Goal: Task Accomplishment & Management: Use online tool/utility

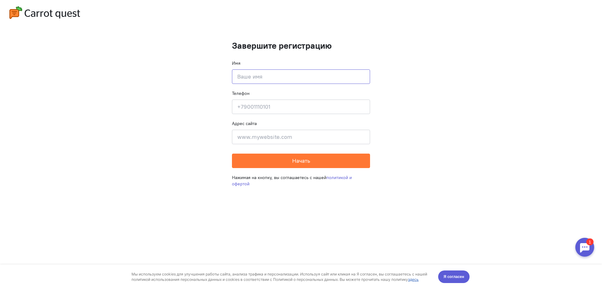
click at [269, 80] on input at bounding box center [301, 76] width 138 height 14
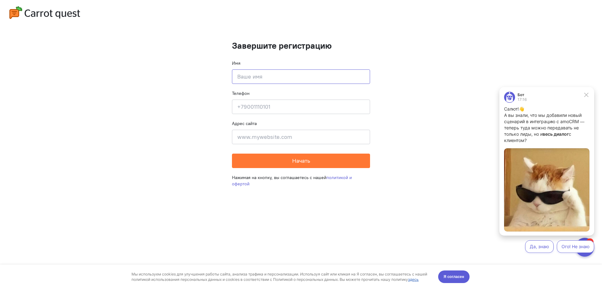
click at [271, 74] on input at bounding box center [301, 76] width 138 height 14
type input "[PERSON_NAME]"
click at [245, 106] on input at bounding box center [301, 107] width 138 height 14
type input "[PHONE_NUMBER]"
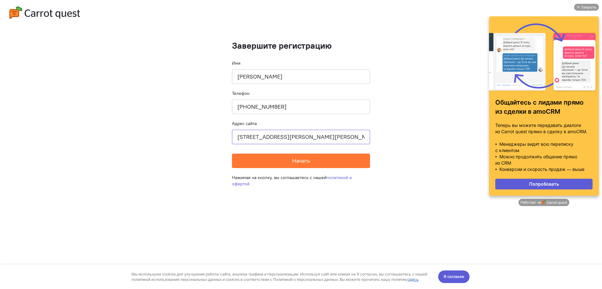
drag, startPoint x: 347, startPoint y: 138, endPoint x: 189, endPoint y: 134, distance: 157.4
click at [189, 134] on cq-completion-registration "Завершите регистрацию Имя [PERSON_NAME] Телефон [PHONE_NUMBER] Адрес сайта [STR…" at bounding box center [301, 144] width 602 height 289
paste input "[DOMAIN_NAME]"
type input "[DOMAIN_NAME]"
click at [199, 142] on cq-completion-registration "Завершите регистрацию Имя [PERSON_NAME] Телефон [PHONE_NUMBER] Адрес сайта [DOM…" at bounding box center [301, 144] width 602 height 289
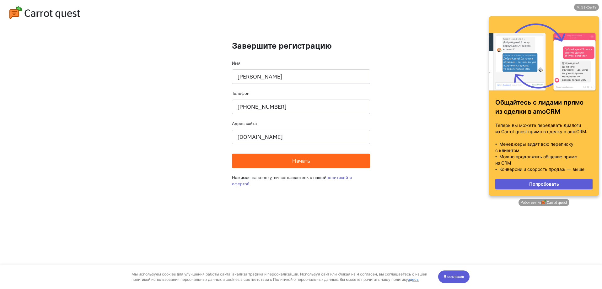
click at [296, 162] on span "Начать" at bounding box center [301, 160] width 18 height 7
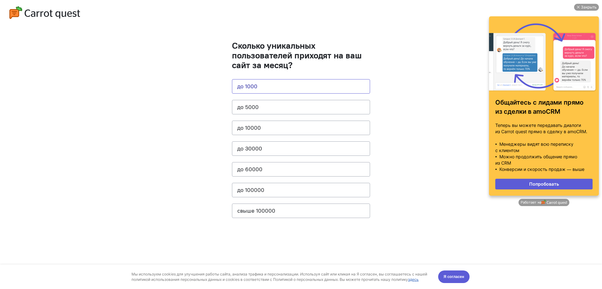
click at [248, 85] on button "до 1000" at bounding box center [301, 86] width 138 height 14
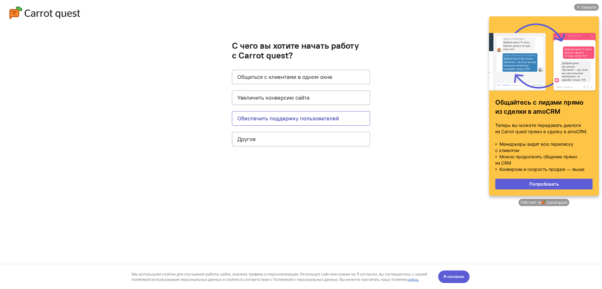
click at [294, 118] on button "Обеспечить поддержку пользователей" at bounding box center [301, 118] width 138 height 14
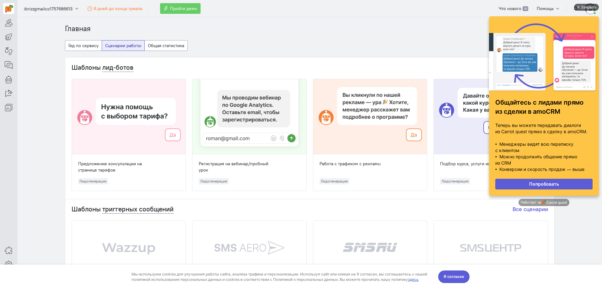
click at [589, 4] on div "Закрыть" at bounding box center [589, 7] width 16 height 7
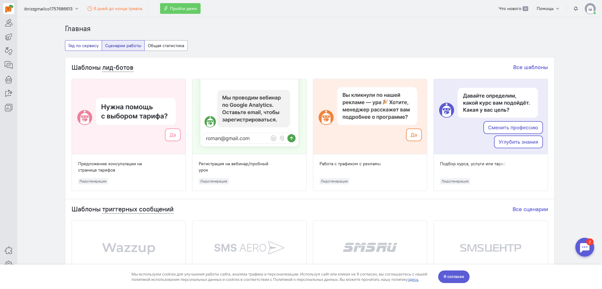
click at [77, 50] on button "Гид по сервису" at bounding box center [83, 45] width 37 height 11
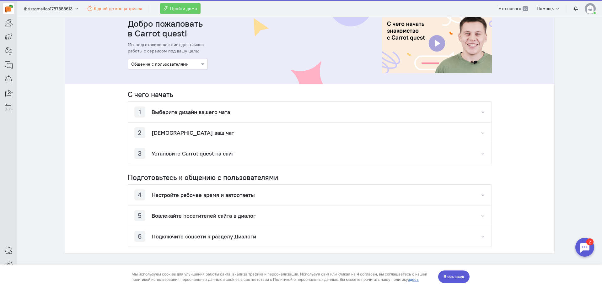
scroll to position [27, 0]
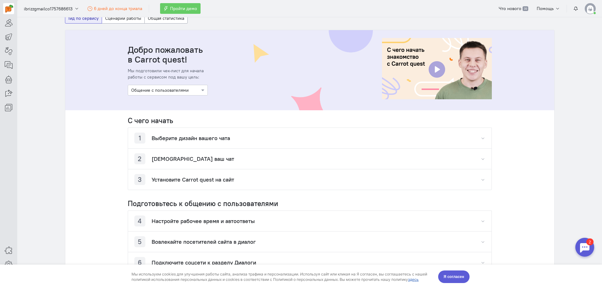
click at [196, 88] on div at bounding box center [167, 90] width 79 height 6
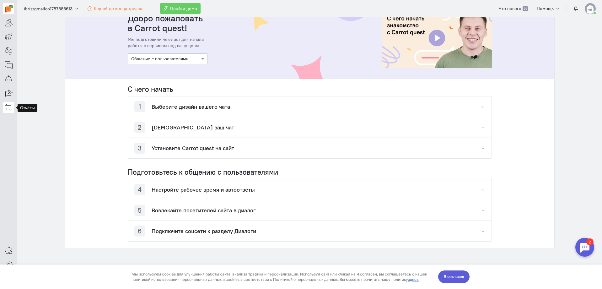
click at [9, 106] on icon at bounding box center [9, 108] width 8 height 8
click at [66, 141] on link "Аналитика диалогов" at bounding box center [52, 139] width 71 height 10
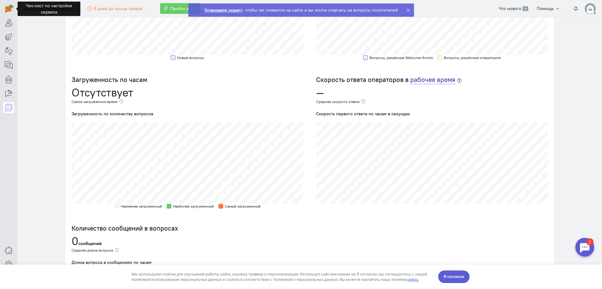
scroll to position [251, 0]
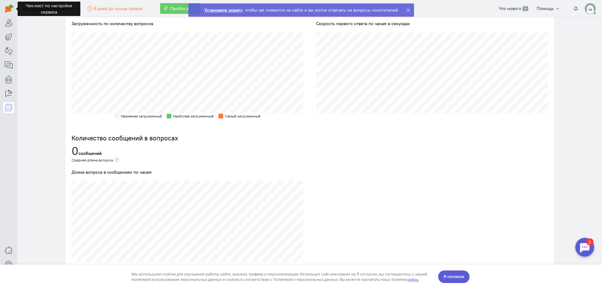
click at [232, 10] on strong "Установите скрипт" at bounding box center [223, 10] width 38 height 6
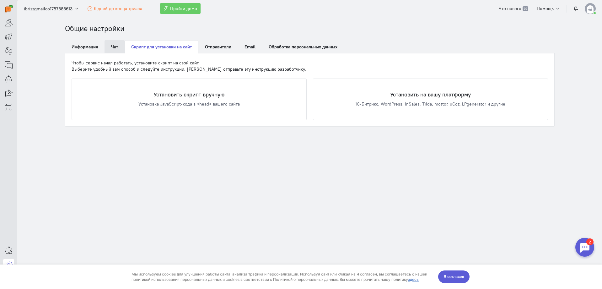
click at [115, 47] on link "Чат" at bounding box center [115, 46] width 20 height 13
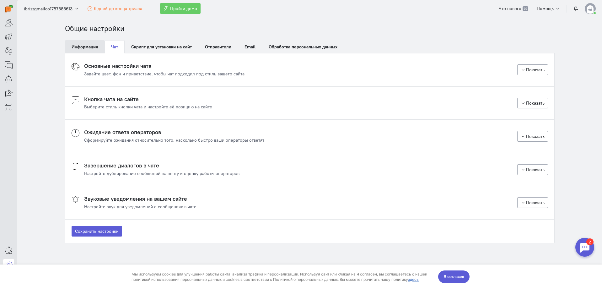
click at [94, 47] on link "Информация" at bounding box center [85, 46] width 40 height 13
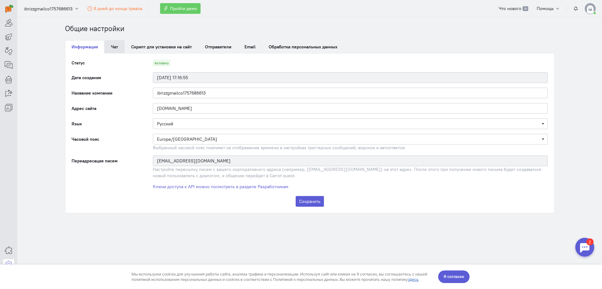
click at [119, 48] on link "Чат" at bounding box center [115, 46] width 20 height 13
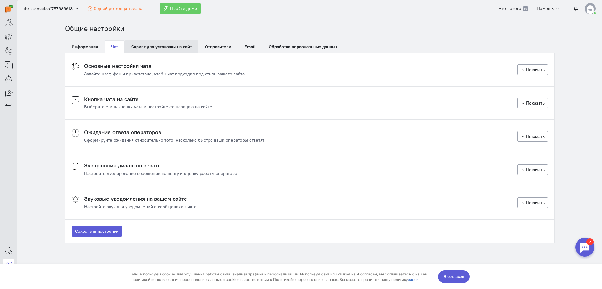
click at [162, 46] on link "Скрипт для установки на сайт" at bounding box center [162, 46] width 74 height 13
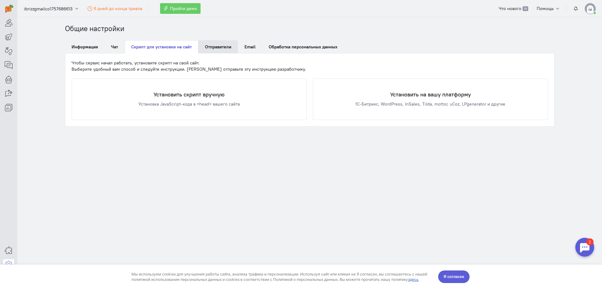
click at [225, 47] on span "Отправители" at bounding box center [218, 47] width 26 height 6
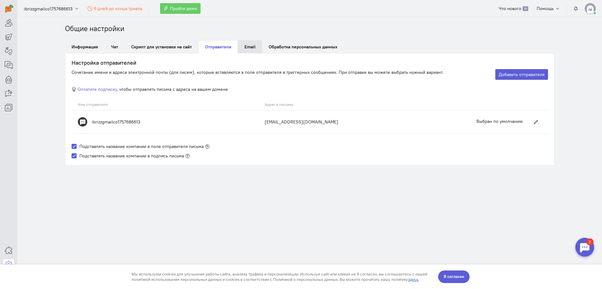
click at [253, 44] on span "Email" at bounding box center [250, 47] width 11 height 6
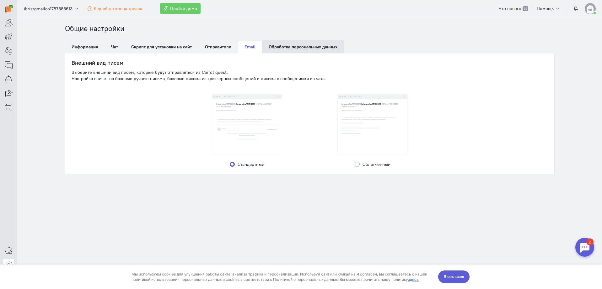
click at [297, 48] on link "Обработка персональных данных" at bounding box center [303, 46] width 82 height 13
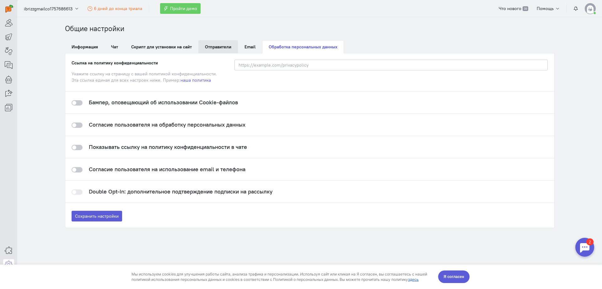
click at [219, 45] on span "Отправители" at bounding box center [218, 47] width 26 height 6
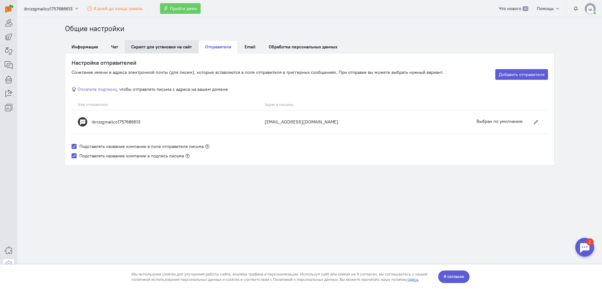
click at [165, 47] on link "Скрипт для установки на сайт" at bounding box center [162, 46] width 74 height 13
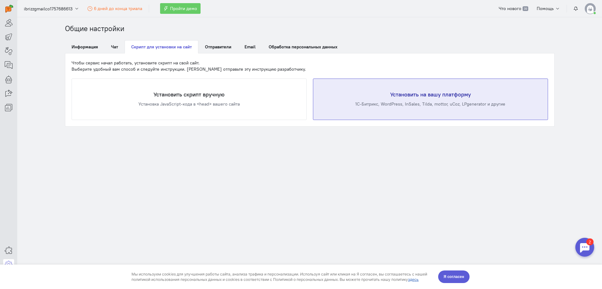
click at [442, 106] on div "1С-Битрикс, WordPress, InSales, Tilda, mottor, uCoz, LPgenerator и другие" at bounding box center [431, 104] width 210 height 6
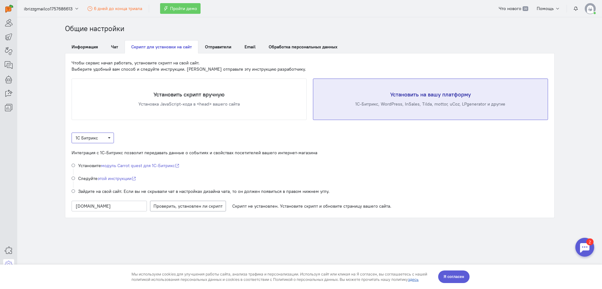
click at [113, 140] on span "1С Битрикс" at bounding box center [93, 138] width 42 height 11
click at [108, 139] on span "1С Битрикс" at bounding box center [93, 138] width 34 height 6
click at [90, 186] on span "Tilda" at bounding box center [97, 190] width 50 height 10
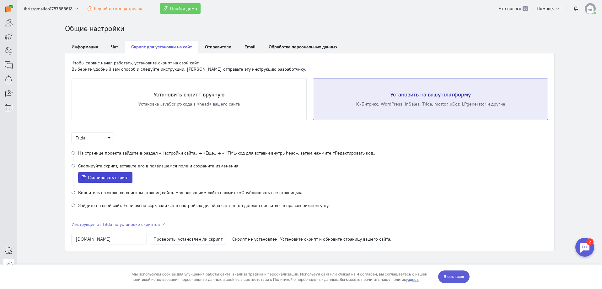
click at [98, 174] on button "Скопировать скрипт" at bounding box center [105, 177] width 55 height 11
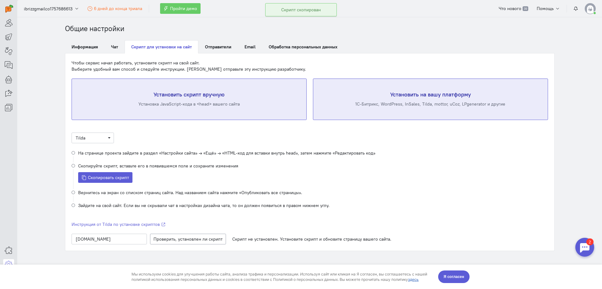
click at [193, 105] on div "Установка JavaScript-кода в <head> вашего сайта" at bounding box center [189, 104] width 210 height 6
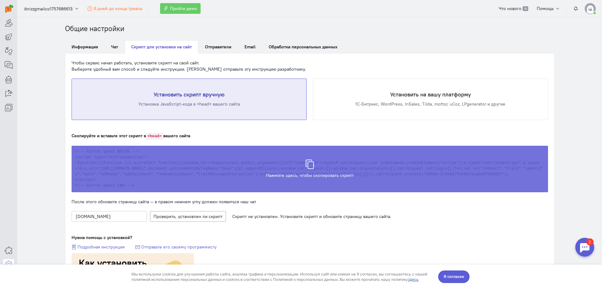
click at [308, 167] on div "Скрипт скопирован в буфер обмена" at bounding box center [310, 166] width 477 height 46
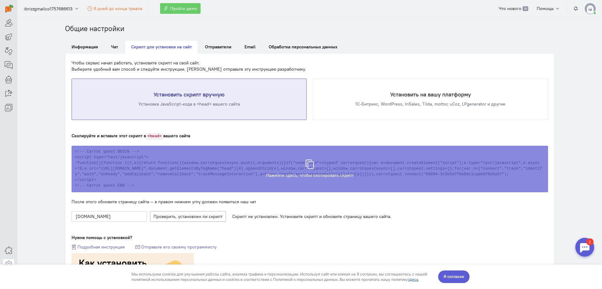
click at [585, 244] on div at bounding box center [585, 247] width 19 height 19
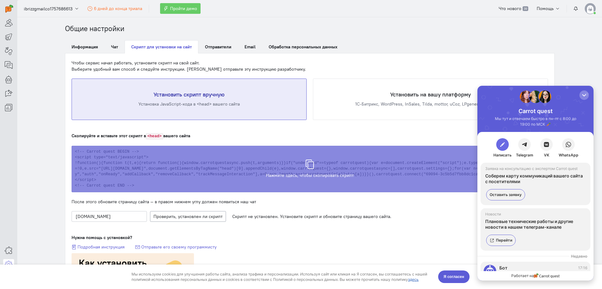
click at [497, 142] on button "button" at bounding box center [503, 144] width 13 height 13
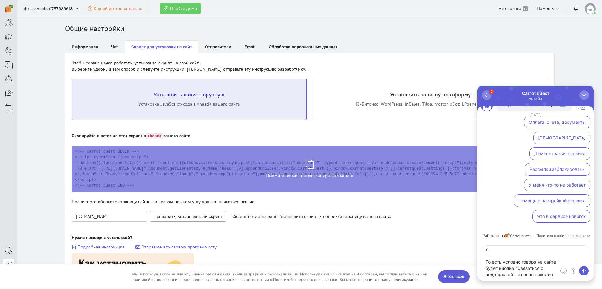
scroll to position [28, 0]
type textarea "Добрый день. Можно ли сделать так чтобы ваш чат выходил по клику по кнопке ? То…"
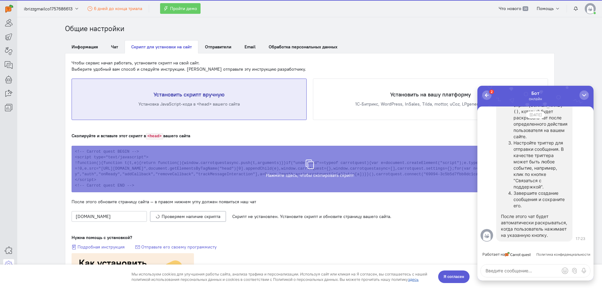
scroll to position [0, 0]
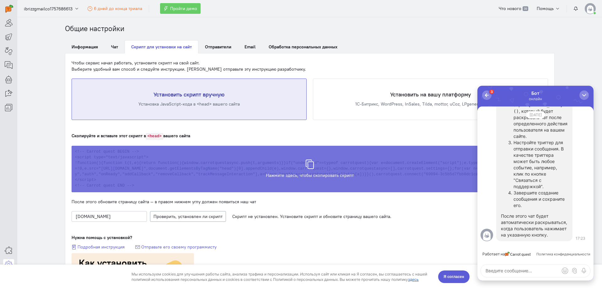
click at [306, 166] on div "Скрипт скопирован в буфер обмена" at bounding box center [310, 166] width 477 height 46
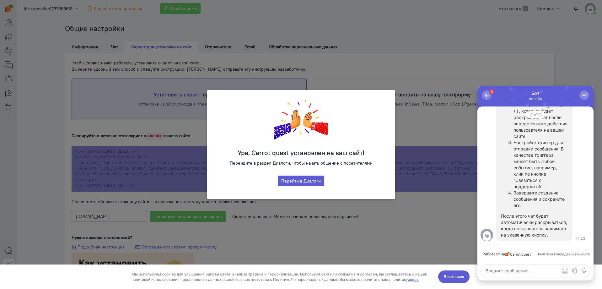
click at [386, 64] on div "Ура, Carrot quest установлен на ваш сайт! Перейдите в раздел Диалоги, чтобы нач…" at bounding box center [301, 144] width 602 height 289
click at [303, 179] on button "Перейти в Диалоги" at bounding box center [301, 181] width 46 height 11
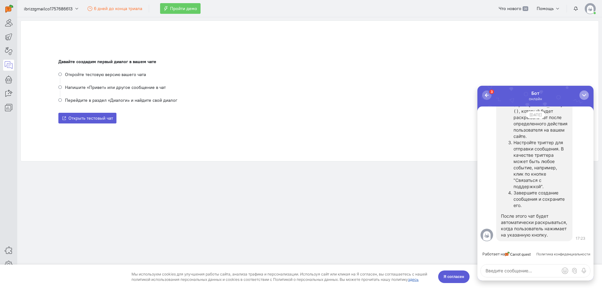
click at [580, 95] on button "button" at bounding box center [584, 94] width 9 height 9
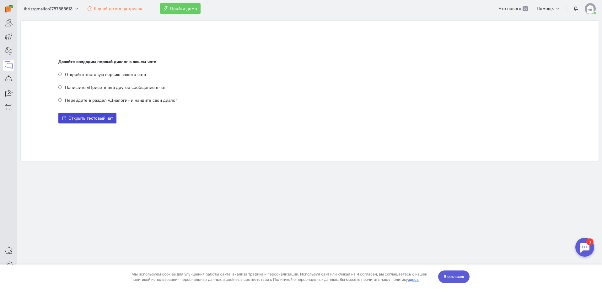
click at [90, 115] on span "Открыть тестовый чат" at bounding box center [90, 118] width 45 height 6
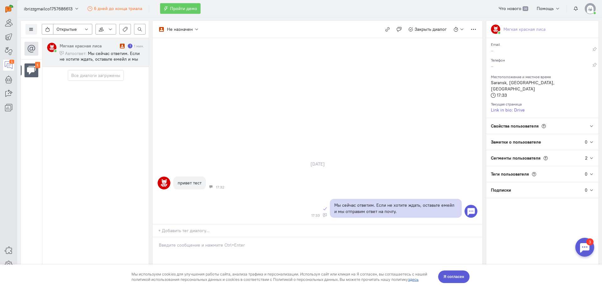
click at [520, 166] on div "Теги пользователя" at bounding box center [536, 174] width 99 height 16
click at [520, 171] on span "Теги пользователя" at bounding box center [510, 174] width 38 height 6
click at [522, 155] on span "Сегменты пользователя" at bounding box center [516, 158] width 50 height 6
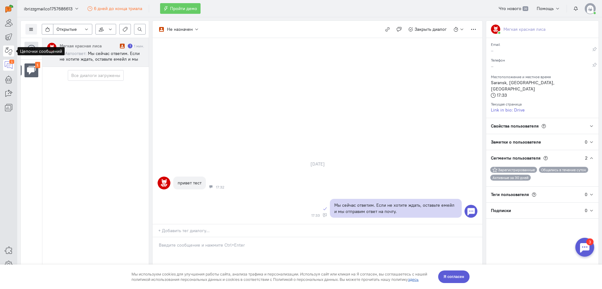
click at [7, 48] on icon at bounding box center [9, 51] width 8 height 8
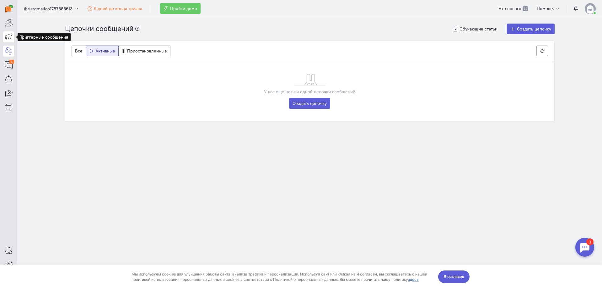
click at [11, 36] on icon at bounding box center [9, 37] width 8 height 8
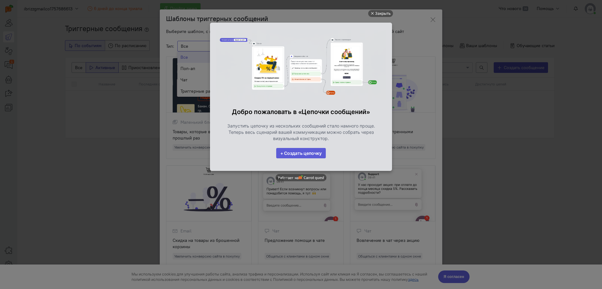
click at [184, 78] on ul "Закрыть Добро пожаловать в «Цепочки сообщений» Запустить цепочку из нескольких …" at bounding box center [301, 145] width 602 height 289
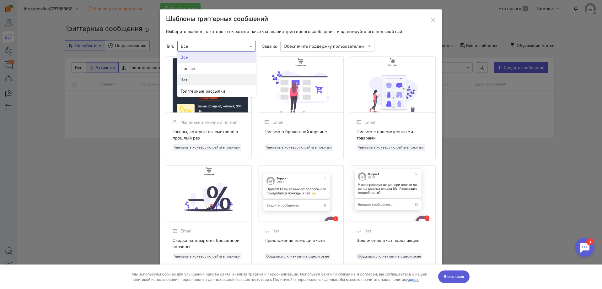
click at [197, 83] on div "Чат" at bounding box center [217, 80] width 72 height 6
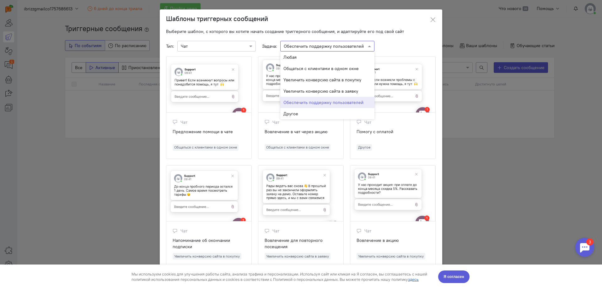
click at [309, 46] on input "text" at bounding box center [321, 46] width 75 height 6
click at [397, 42] on div "Тип: × Чат Задача: × Обеспечить поддержку пользователей Любая Общаться с клиент…" at bounding box center [301, 46] width 270 height 11
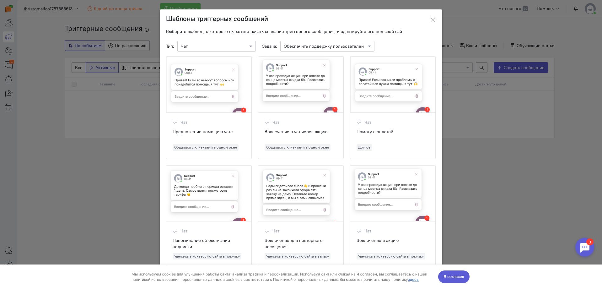
click at [219, 43] on input "text" at bounding box center [210, 46] width 59 height 6
click at [194, 70] on div "Поп-ап" at bounding box center [217, 68] width 72 height 6
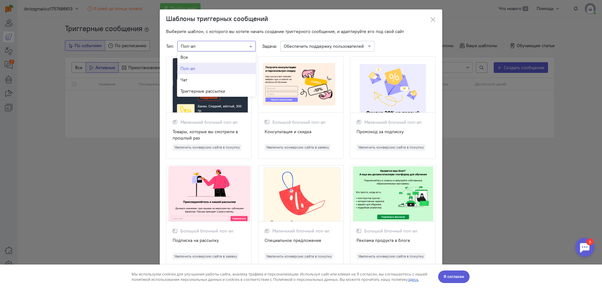
click at [218, 43] on input "text" at bounding box center [210, 46] width 59 height 6
click at [195, 89] on span "Триггерные рассылки" at bounding box center [203, 91] width 45 height 6
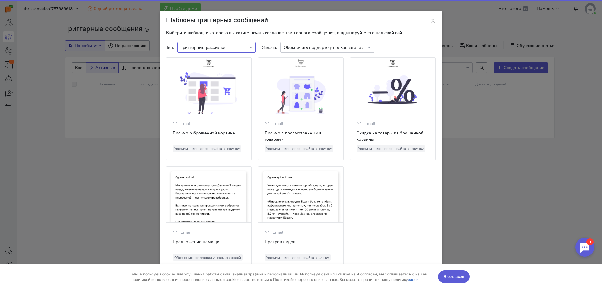
click at [207, 46] on input "text" at bounding box center [210, 47] width 59 height 6
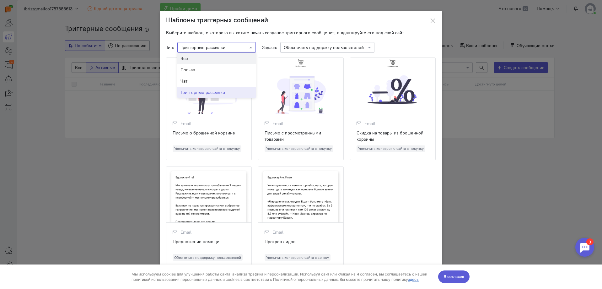
click at [193, 61] on div "Все" at bounding box center [217, 58] width 72 height 6
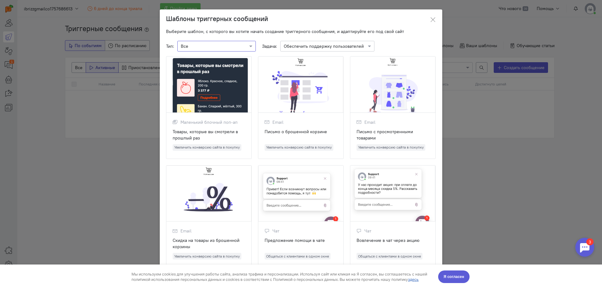
click at [578, 247] on div at bounding box center [585, 247] width 19 height 19
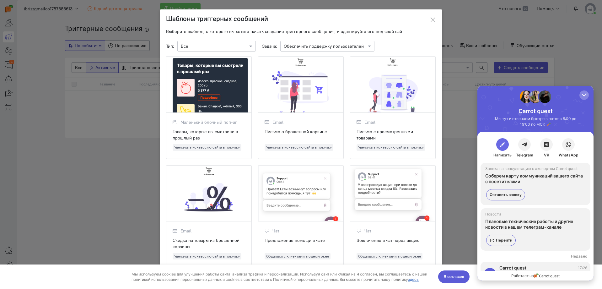
click at [506, 145] on button "button" at bounding box center [503, 144] width 13 height 13
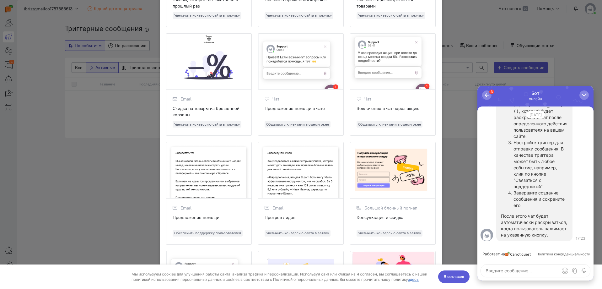
scroll to position [157, 0]
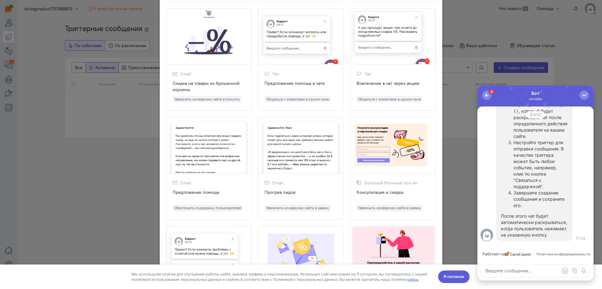
drag, startPoint x: 200, startPoint y: 143, endPoint x: 241, endPoint y: 154, distance: 42.2
click at [241, 154] on div at bounding box center [208, 145] width 85 height 56
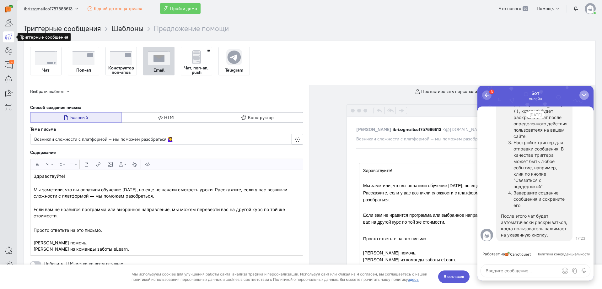
click at [586, 92] on div "button" at bounding box center [584, 95] width 6 height 6
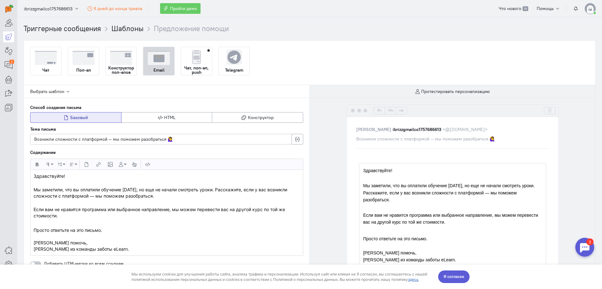
click at [232, 63] on img at bounding box center [234, 57] width 16 height 16
click at [0, 0] on input "Telegram" at bounding box center [0, 0] width 0 height 0
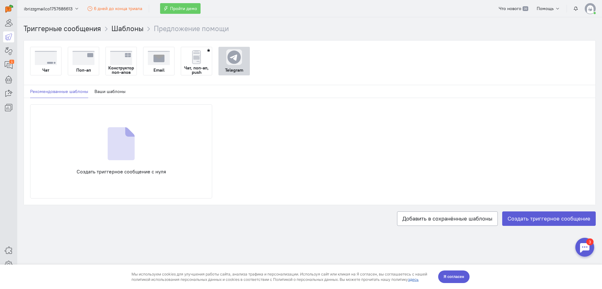
click at [44, 67] on div "Чат" at bounding box center [45, 70] width 31 height 10
click at [0, 0] on input "Чат" at bounding box center [0, 0] width 0 height 0
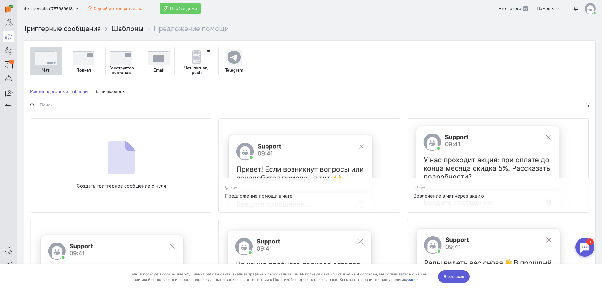
click at [151, 164] on div "Создать триггерное сообщение с нуля" at bounding box center [121, 165] width 182 height 94
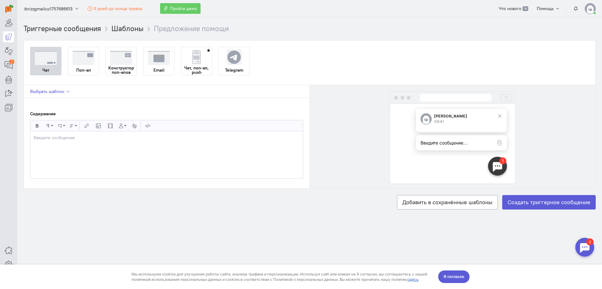
click at [57, 94] on span "Выбрать шаблон" at bounding box center [47, 92] width 34 height 6
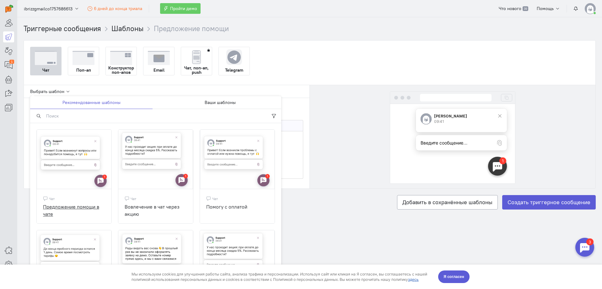
click at [74, 153] on img at bounding box center [74, 161] width 75 height 62
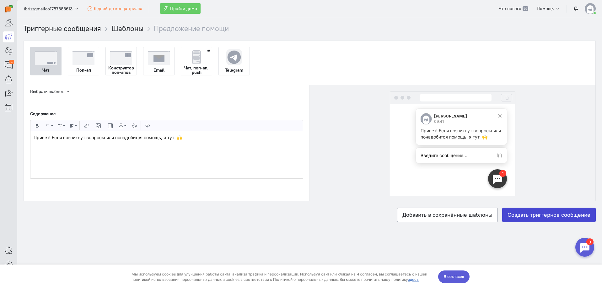
click at [545, 218] on label "Создать триггерное сообщение" at bounding box center [550, 215] width 94 height 14
click at [0, 0] on input "Создать триггерное сообщение" at bounding box center [0, 0] width 0 height 0
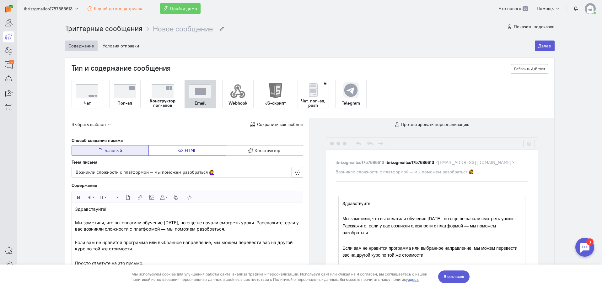
click at [176, 153] on button "HTML" at bounding box center [188, 150] width 78 height 11
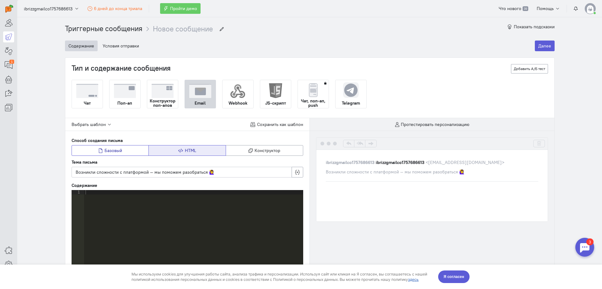
click at [105, 148] on span "Базовый" at bounding box center [114, 151] width 18 height 6
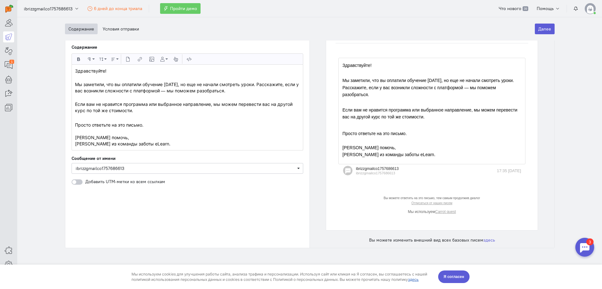
scroll to position [144, 0]
click at [114, 179] on span "Добавить UTM-метки ко всем ссылкам" at bounding box center [125, 182] width 80 height 6
click at [74, 179] on div at bounding box center [77, 181] width 11 height 5
click at [0, 0] on input "checkbox" at bounding box center [0, 0] width 0 height 0
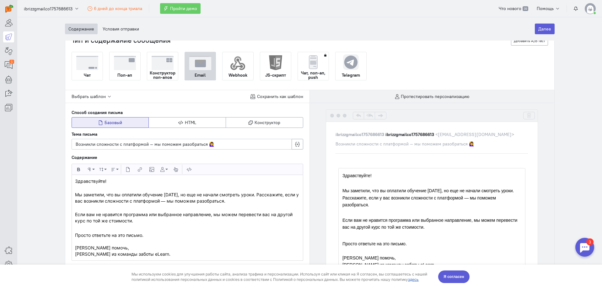
scroll to position [0, 0]
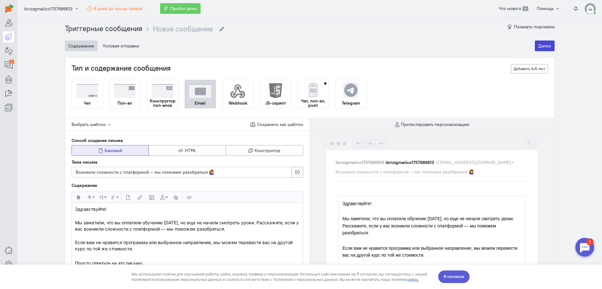
click at [541, 48] on button "Далее" at bounding box center [545, 46] width 20 height 11
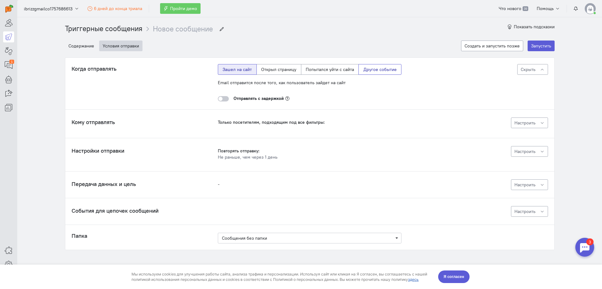
click at [370, 66] on label "Другое событие" at bounding box center [380, 69] width 43 height 11
click at [368, 66] on input "Другое событие" at bounding box center [366, 68] width 4 height 4
radio input "true"
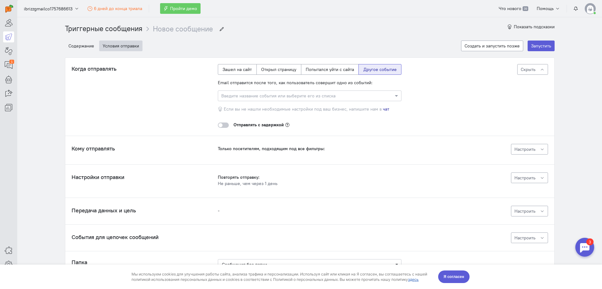
click at [329, 96] on input "text" at bounding box center [303, 95] width 164 height 6
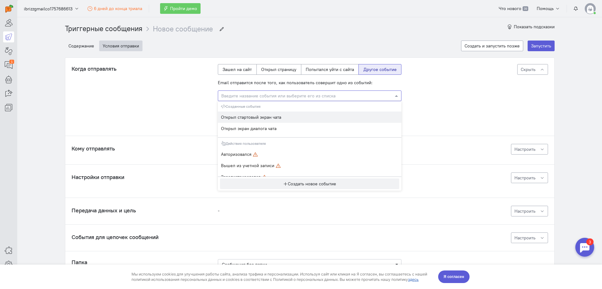
click at [184, 106] on div "Когда отправлять Email отправится после того, как пользователь совершит одно из…" at bounding box center [310, 96] width 477 height 64
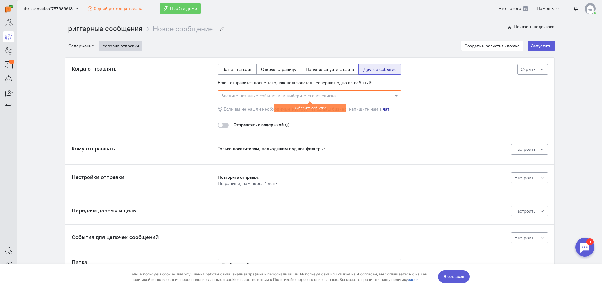
click at [353, 120] on cq-message-editor-sending-delay "Отправлять с задержкой" at bounding box center [310, 122] width 184 height 11
click at [218, 123] on div at bounding box center [223, 125] width 11 height 5
click at [0, 0] on input "checkbox" at bounding box center [0, 0] width 0 height 0
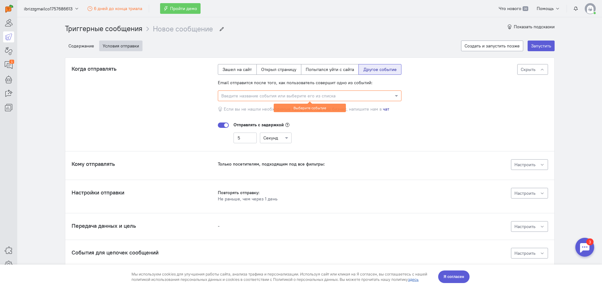
click at [222, 123] on div at bounding box center [223, 125] width 11 height 5
click at [0, 0] on input "checkbox" at bounding box center [0, 0] width 0 height 0
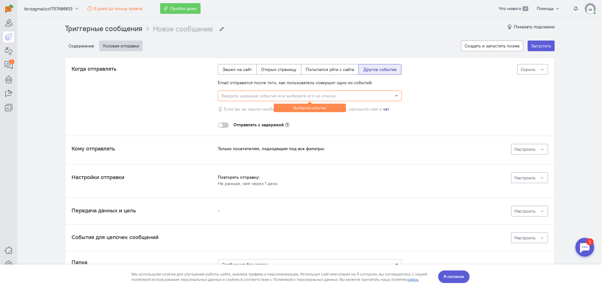
click at [315, 111] on div "Выберите событие" at bounding box center [310, 108] width 72 height 8
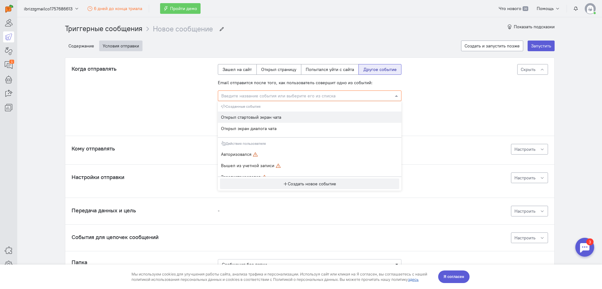
click at [317, 96] on input "text" at bounding box center [303, 95] width 164 height 6
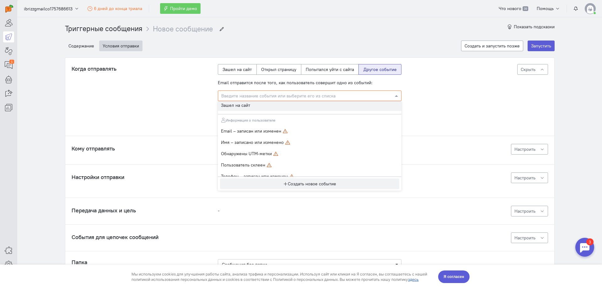
scroll to position [94, 0]
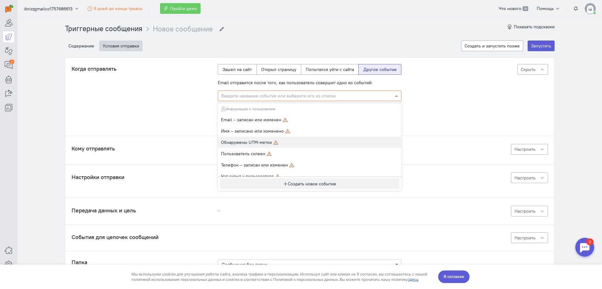
click at [256, 143] on span "Обнаружены UTM-метки" at bounding box center [246, 142] width 51 height 6
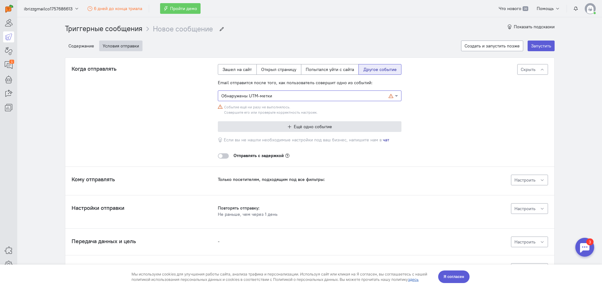
click at [289, 129] on button "Ещё одно событие" at bounding box center [310, 126] width 184 height 11
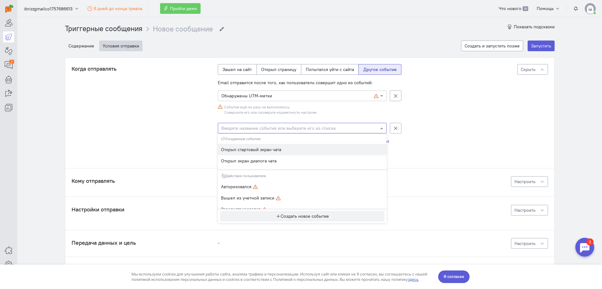
click at [266, 129] on input "text" at bounding box center [296, 128] width 150 height 6
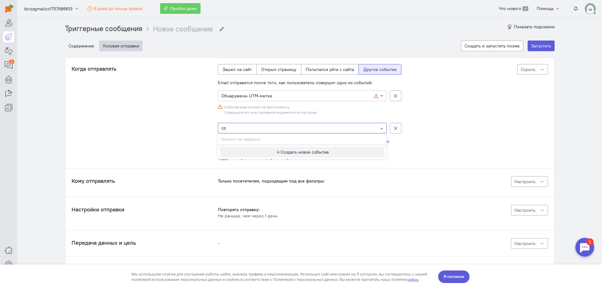
type input "с"
click at [329, 152] on button "Создать новое событие" at bounding box center [302, 152] width 165 height 11
type input "chat"
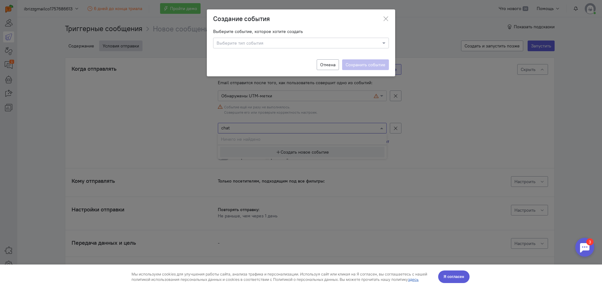
click at [302, 44] on div at bounding box center [301, 43] width 175 height 6
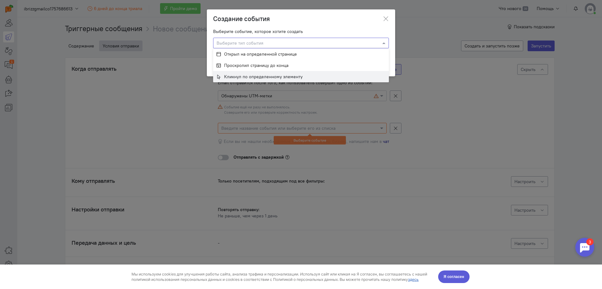
click at [285, 76] on span "Кликнул по определенному элементу" at bounding box center [263, 77] width 79 height 6
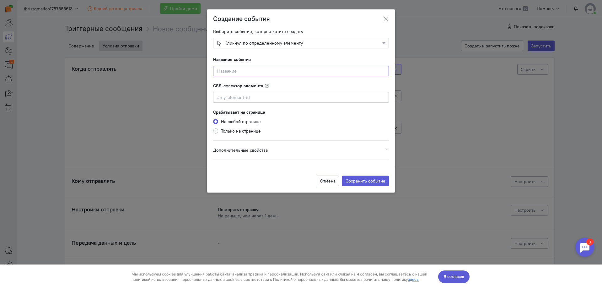
click at [249, 68] on input at bounding box center [301, 71] width 176 height 11
type input "r"
type input "кнопка чата с тех поддержкой"
click at [268, 97] on input at bounding box center [301, 97] width 176 height 11
click at [266, 86] on div "CSS-селектор элемента" at bounding box center [301, 93] width 176 height 20
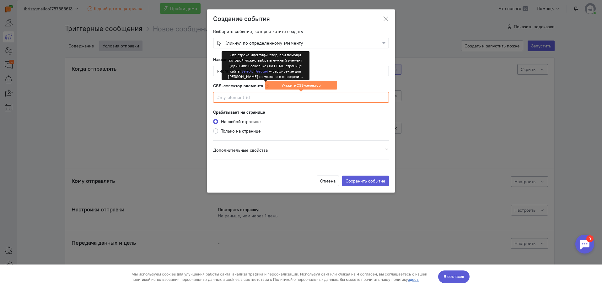
click at [247, 99] on input at bounding box center [301, 97] width 176 height 11
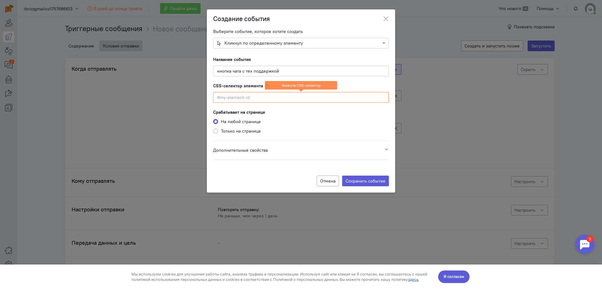
paste input "9673192317360"
type input "9673192317360"
click at [377, 182] on button "Сохранить событие" at bounding box center [365, 181] width 47 height 11
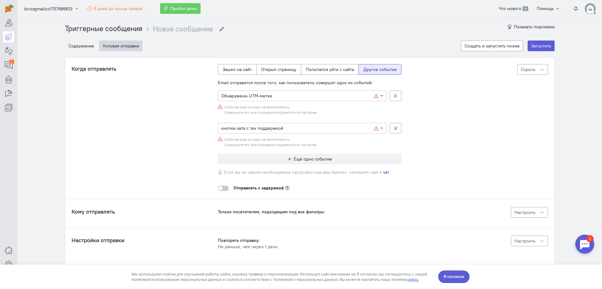
click at [461, 146] on div "Когда отправлять Email отправится после того, как пользователь совершит одно из…" at bounding box center [310, 127] width 477 height 127
click at [539, 48] on button "Запустить" at bounding box center [541, 46] width 27 height 11
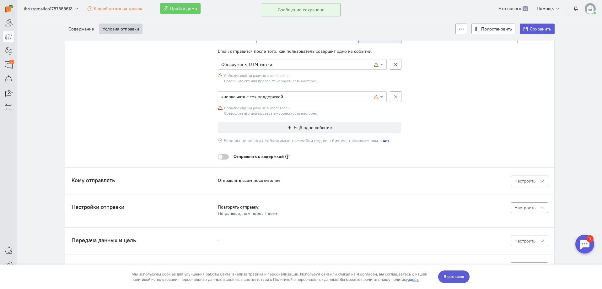
scroll to position [90, 0]
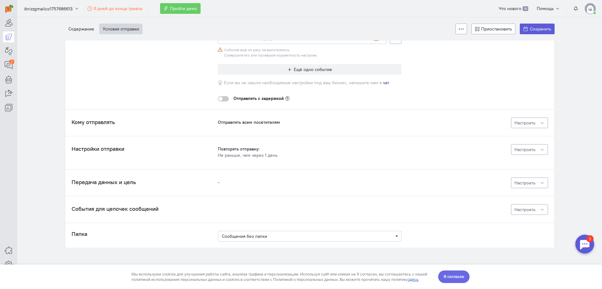
click at [456, 280] on button "Я согласен" at bounding box center [453, 276] width 31 height 13
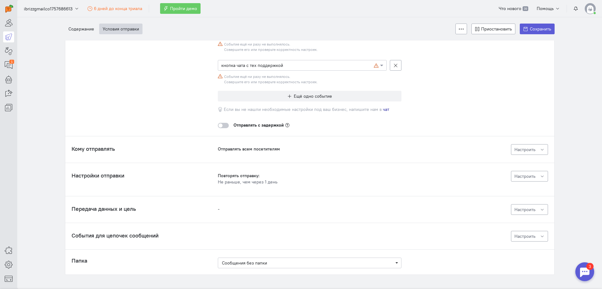
scroll to position [0, 0]
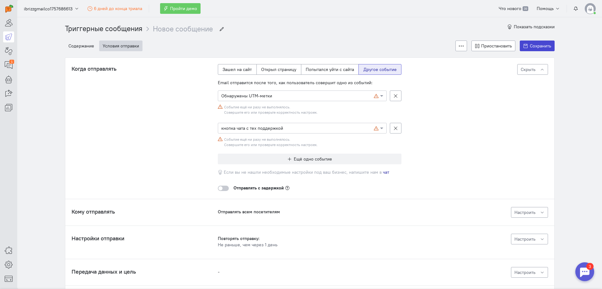
click at [527, 45] on button "Сохранить" at bounding box center [537, 46] width 35 height 11
